Goal: Check status: Check status

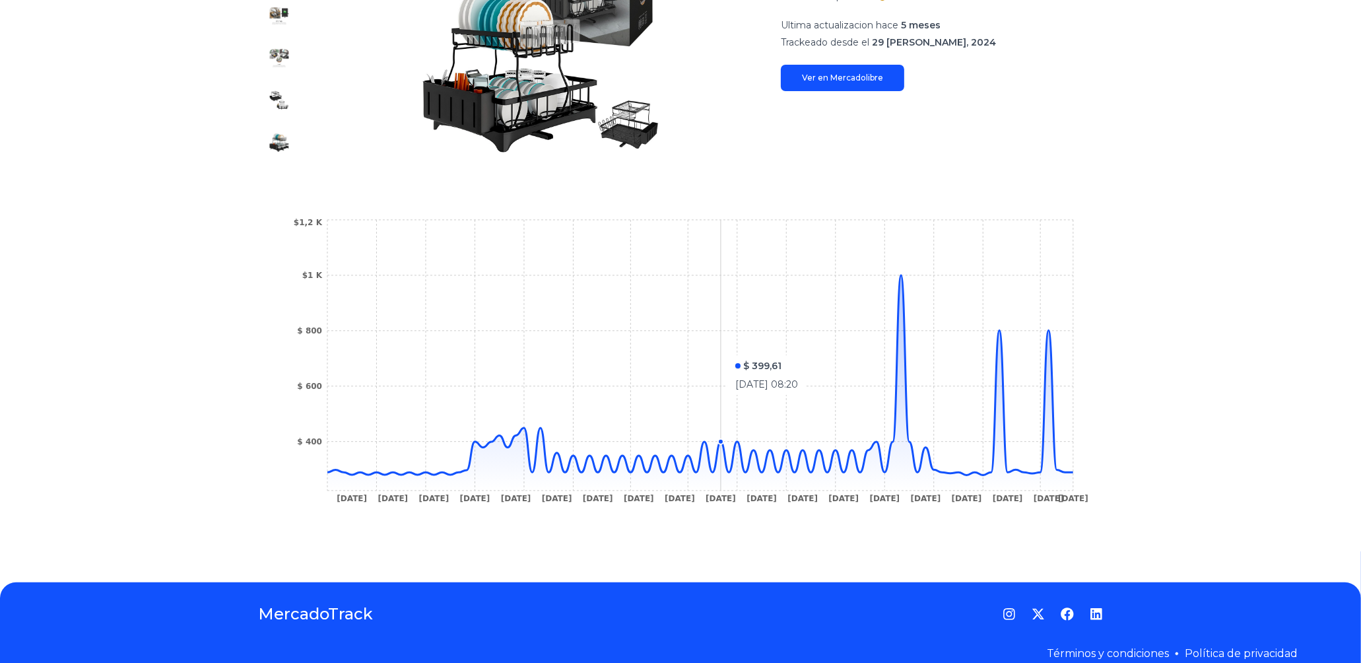
scroll to position [293, 0]
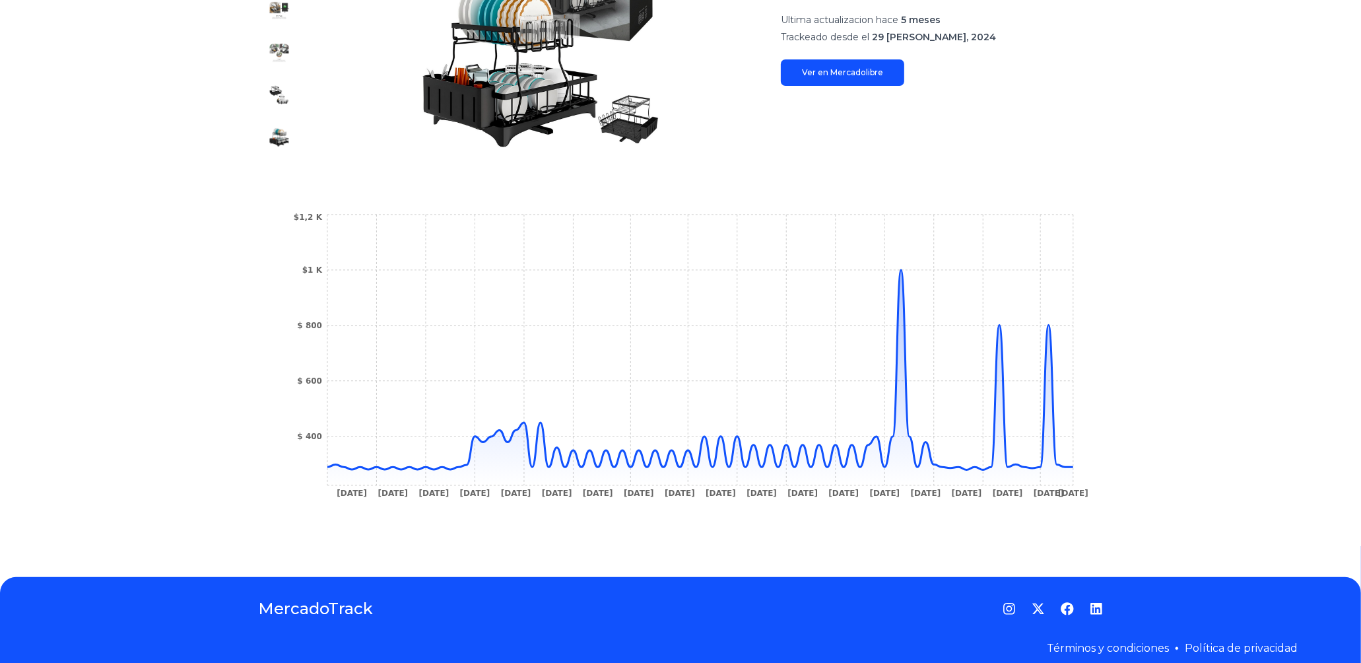
click at [1192, 378] on div "Trackings Escurridor Trastes Pro 2 Niveles Bandeja Con Canaleta 360° Color Negr…" at bounding box center [680, 189] width 1361 height 733
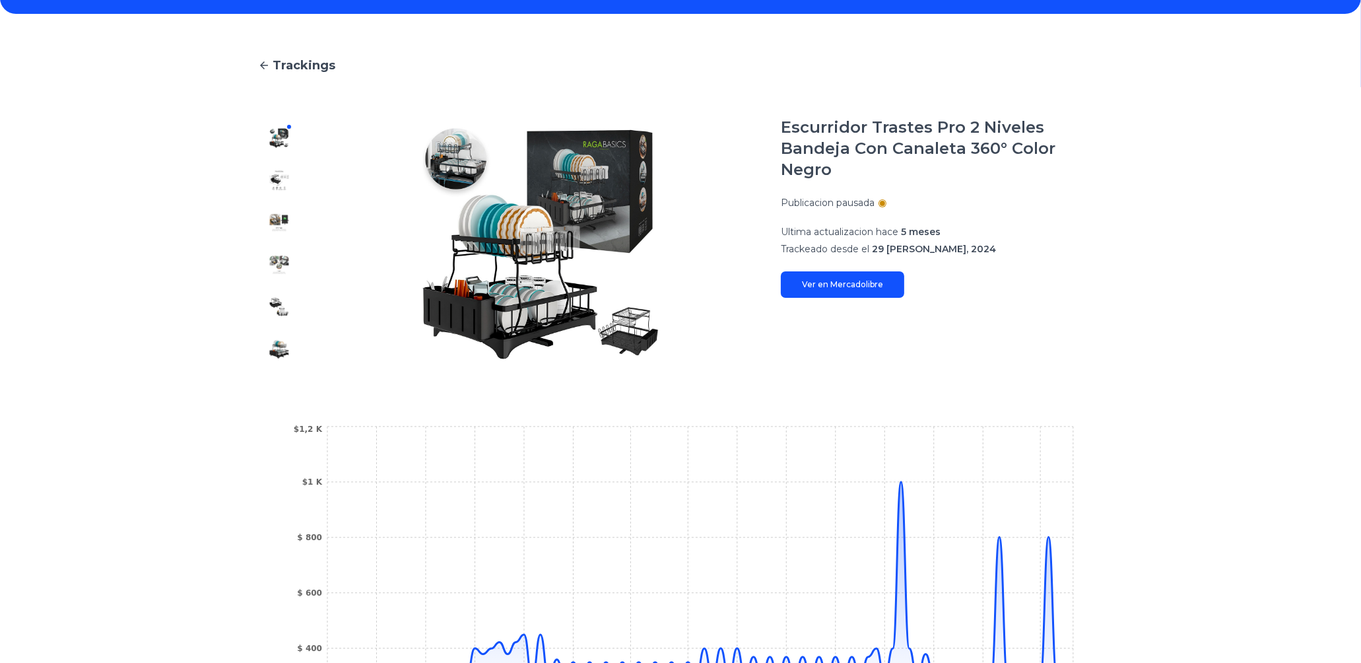
scroll to position [0, 0]
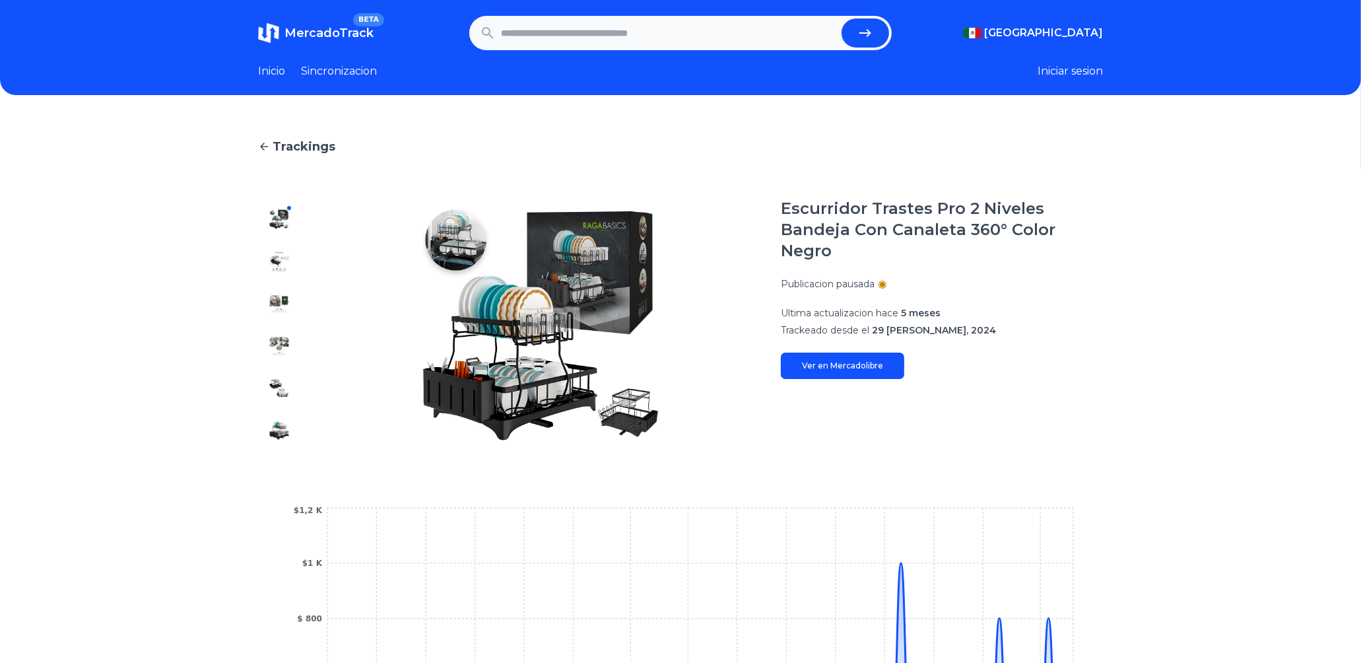
click at [327, 26] on span "MercadoTrack" at bounding box center [328, 33] width 89 height 15
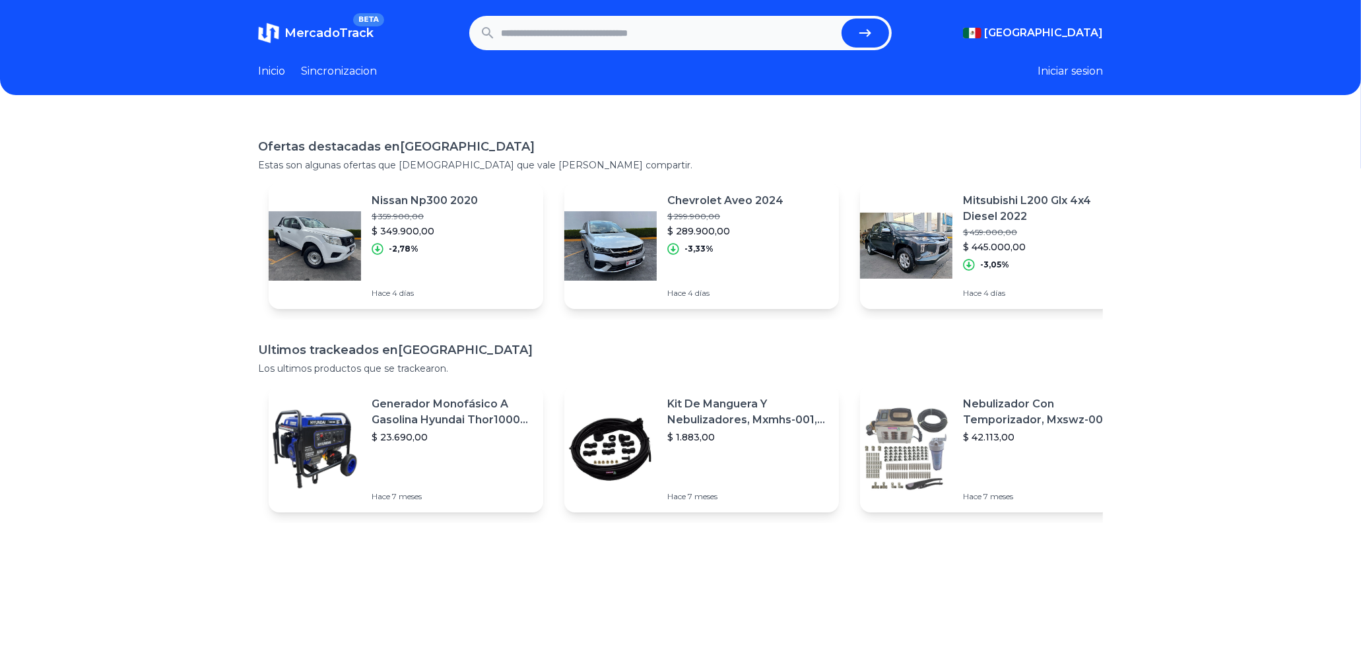
click at [1237, 421] on div "Ofertas destacadas en [GEOGRAPHIC_DATA] Estas son algunas ofertas que [DEMOGRAP…" at bounding box center [680, 447] width 1361 height 663
